Goal: Transaction & Acquisition: Obtain resource

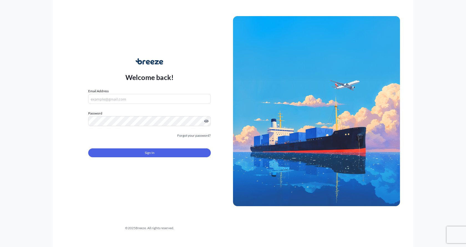
type input "[EMAIL_ADDRESS][DOMAIN_NAME]"
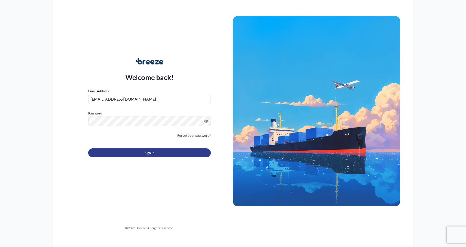
click at [145, 151] on span "Sign In" at bounding box center [150, 153] width 10 height 6
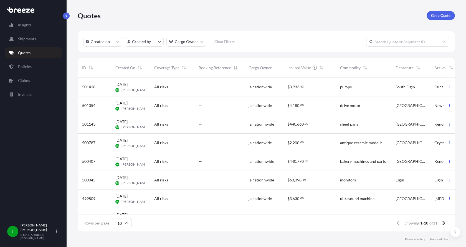
scroll to position [4, 4]
click at [441, 19] on link "Get a Quote" at bounding box center [441, 15] width 28 height 9
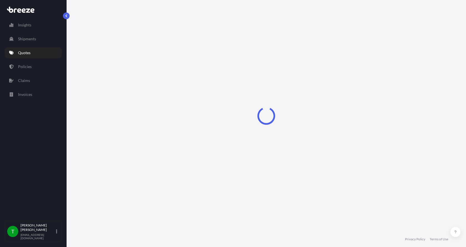
select select "Sea"
select select "1"
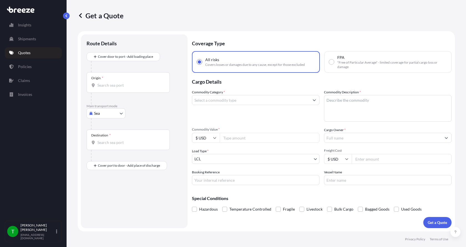
click at [103, 113] on body "Insights Shipments Quotes Policies Claims Invoices T [PERSON_NAME] [EMAIL_ADDRE…" at bounding box center [233, 123] width 466 height 247
click at [100, 148] on span "Road" at bounding box center [101, 148] width 9 height 6
select select "Road"
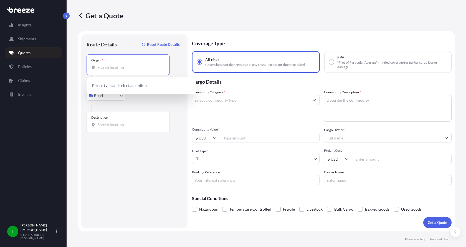
click at [108, 68] on input "Origin *" at bounding box center [129, 68] width 65 height 6
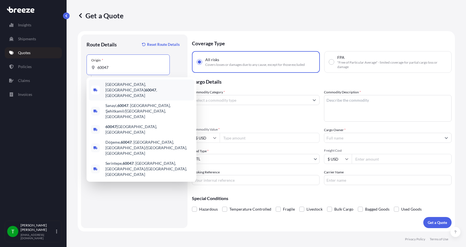
click at [116, 84] on span "[GEOGRAPHIC_DATA] , [GEOGRAPHIC_DATA]" at bounding box center [148, 90] width 87 height 17
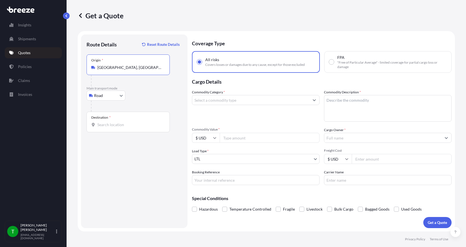
type input "[GEOGRAPHIC_DATA], [GEOGRAPHIC_DATA]"
click at [104, 125] on input "Destination *" at bounding box center [129, 125] width 65 height 6
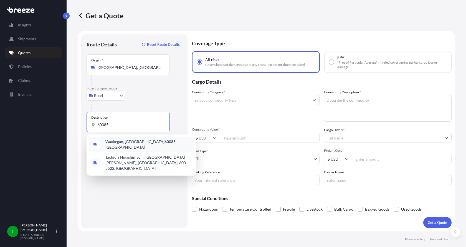
click at [110, 143] on span "Waukegan, IL 60085 , [GEOGRAPHIC_DATA]" at bounding box center [148, 144] width 87 height 11
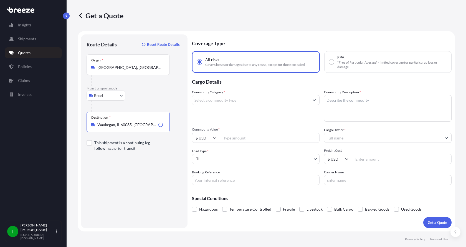
type input "Waukegan, IL 60085, [GEOGRAPHIC_DATA]"
click at [216, 102] on input "Commodity Category *" at bounding box center [250, 100] width 117 height 10
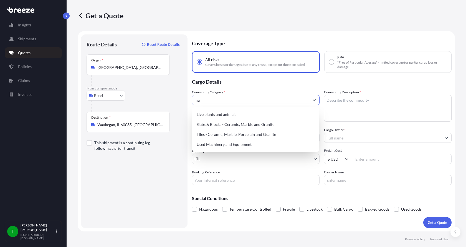
type input "m"
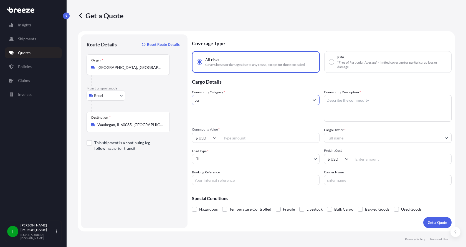
type input "p"
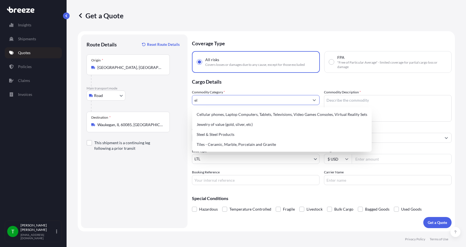
type input "e"
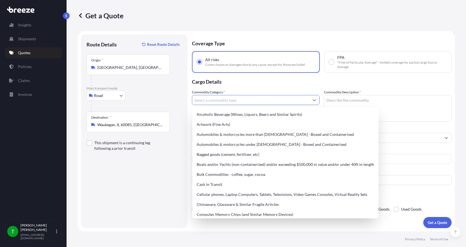
click at [158, 66] on input "[GEOGRAPHIC_DATA], [GEOGRAPHIC_DATA]" at bounding box center [129, 68] width 65 height 6
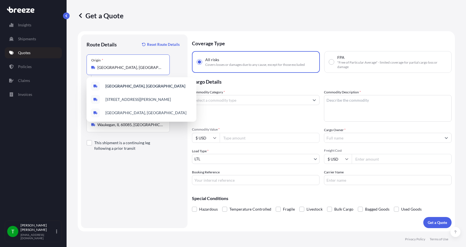
click at [158, 66] on input "[GEOGRAPHIC_DATA], [GEOGRAPHIC_DATA]" at bounding box center [129, 68] width 65 height 6
click at [176, 59] on div "Origin * [GEOGRAPHIC_DATA], [GEOGRAPHIC_DATA] 60047, [GEOGRAPHIC_DATA]" at bounding box center [134, 70] width 95 height 32
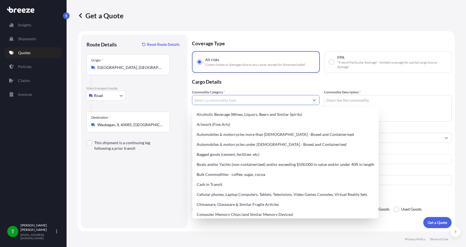
click at [215, 102] on input "Commodity Category *" at bounding box center [250, 100] width 117 height 10
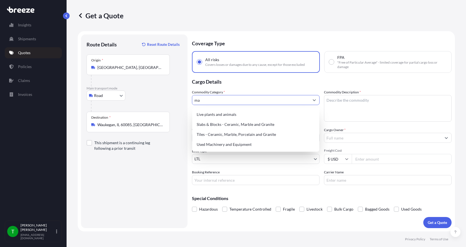
type input "m"
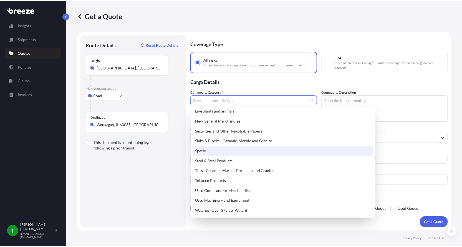
scroll to position [205, 0]
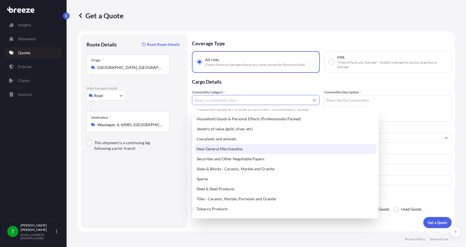
click at [233, 148] on div "New General Merchandise" at bounding box center [286, 149] width 182 height 10
type input "New General Merchandise"
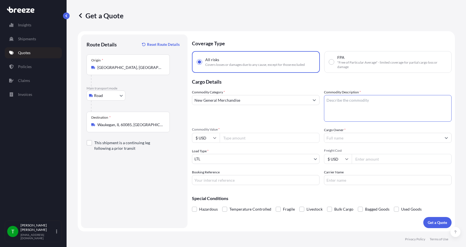
click at [353, 106] on textarea "Commodity Description *" at bounding box center [388, 108] width 128 height 27
type textarea "pumps"
type input "43666"
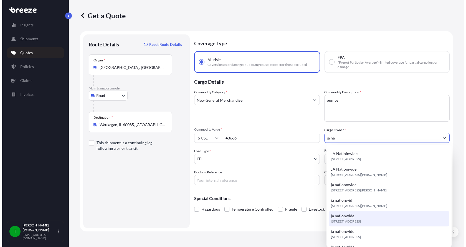
scroll to position [80, 0]
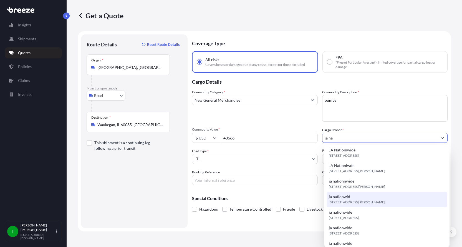
click at [358, 204] on span "[STREET_ADDRESS][PERSON_NAME]" at bounding box center [357, 202] width 56 height 6
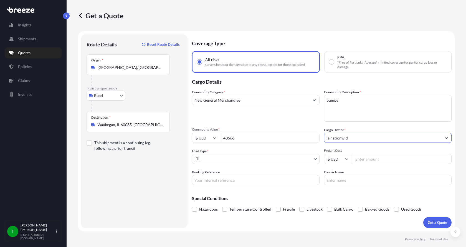
type input "ja nationwid"
click at [366, 158] on input "Freight Cost" at bounding box center [402, 159] width 100 height 10
type input "150"
click at [435, 222] on p "Get a Quote" at bounding box center [437, 223] width 19 height 6
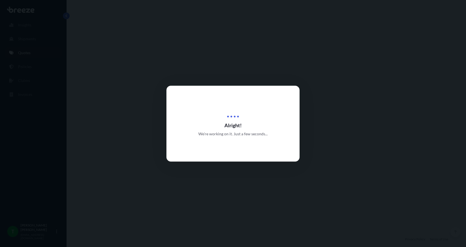
select select "Road"
select select "1"
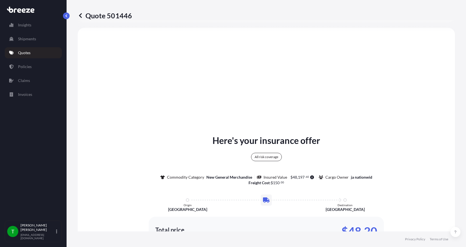
scroll to position [233, 0]
